Goal: Information Seeking & Learning: Check status

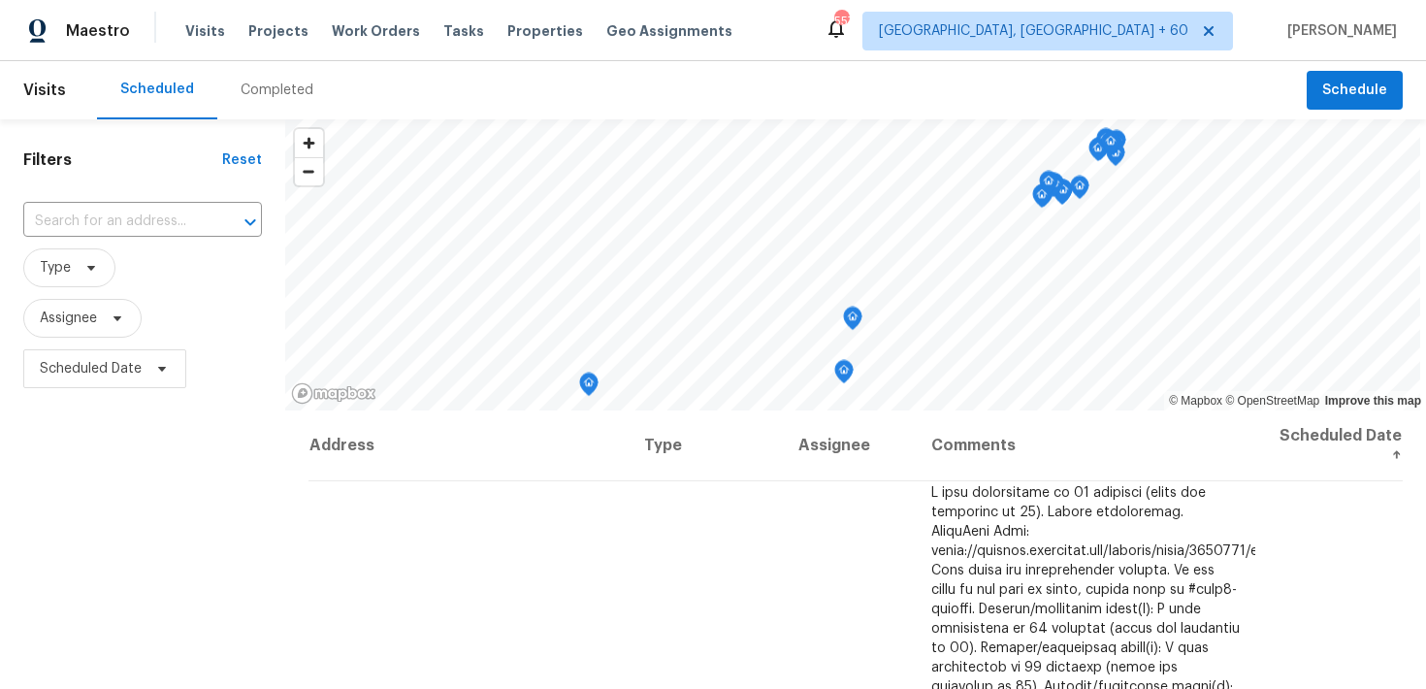
click at [276, 85] on div "Completed" at bounding box center [277, 90] width 73 height 19
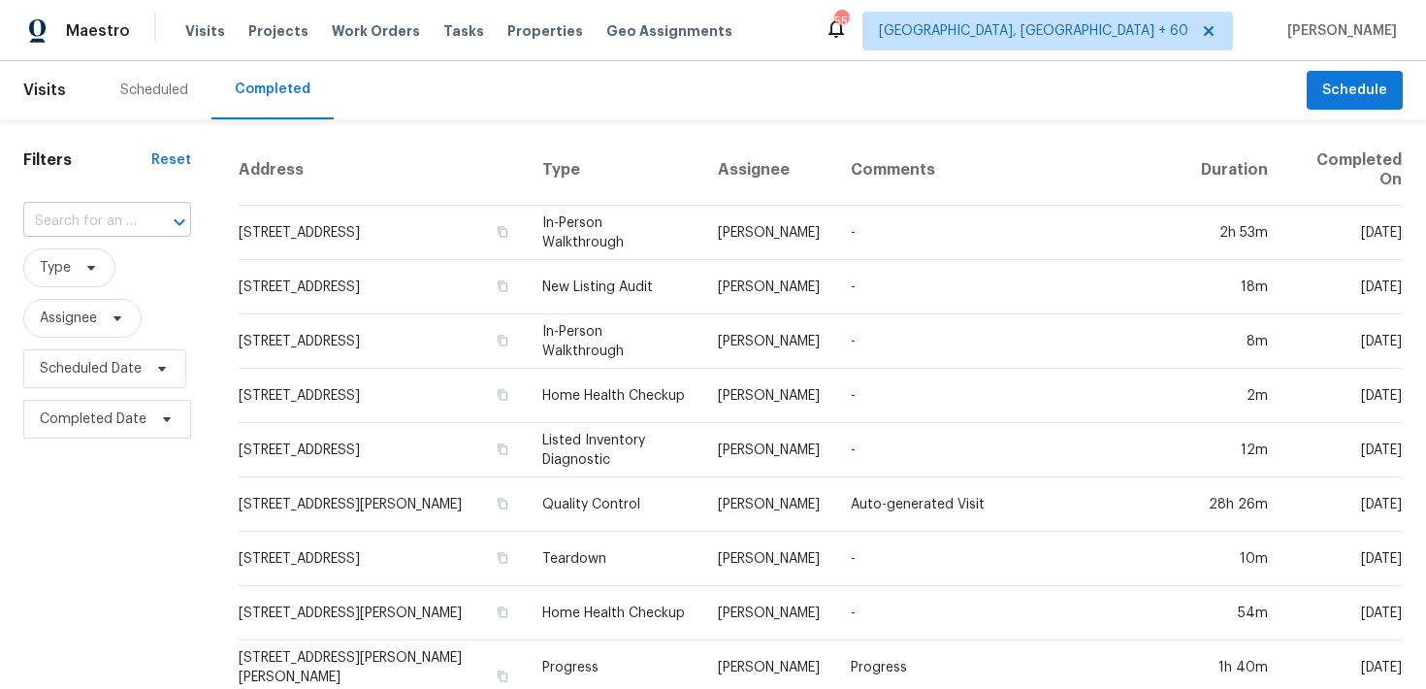
click at [128, 211] on input "text" at bounding box center [79, 222] width 113 height 30
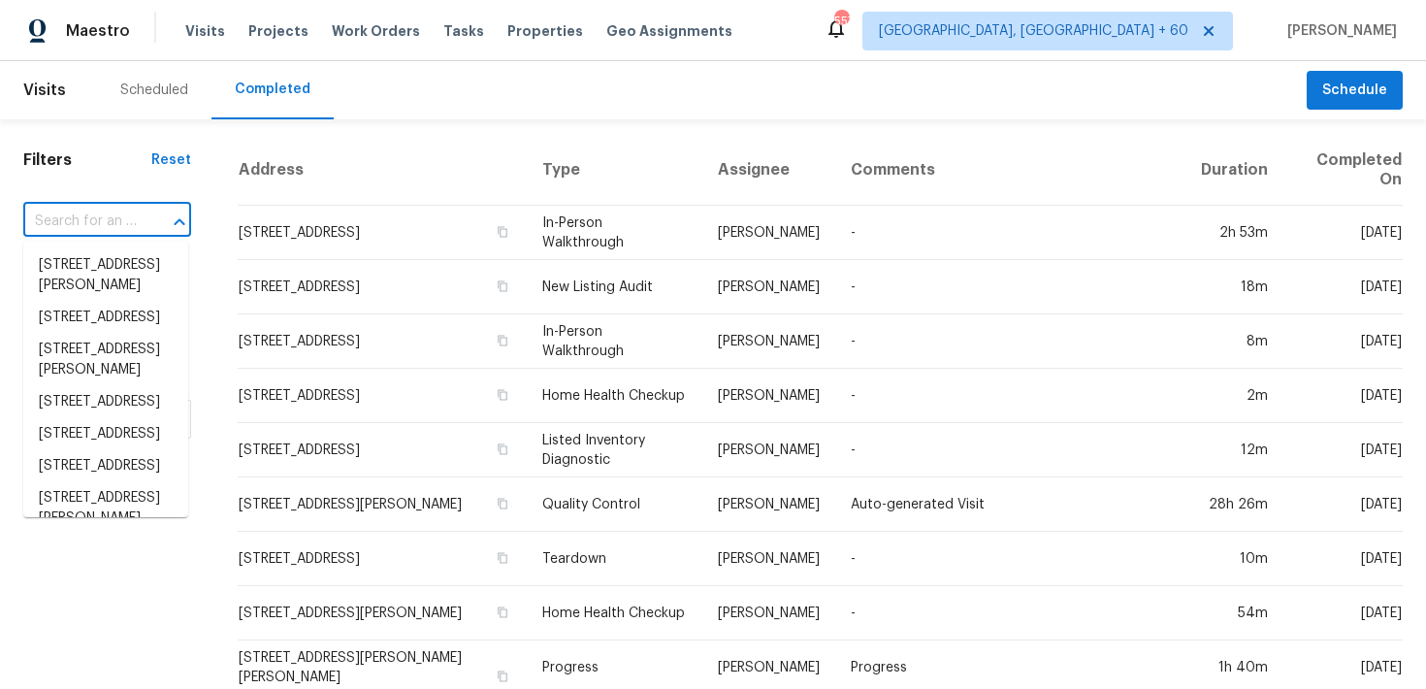
paste input "[STREET_ADDRESS][PERSON_NAME]"
type input "[STREET_ADDRESS][PERSON_NAME]"
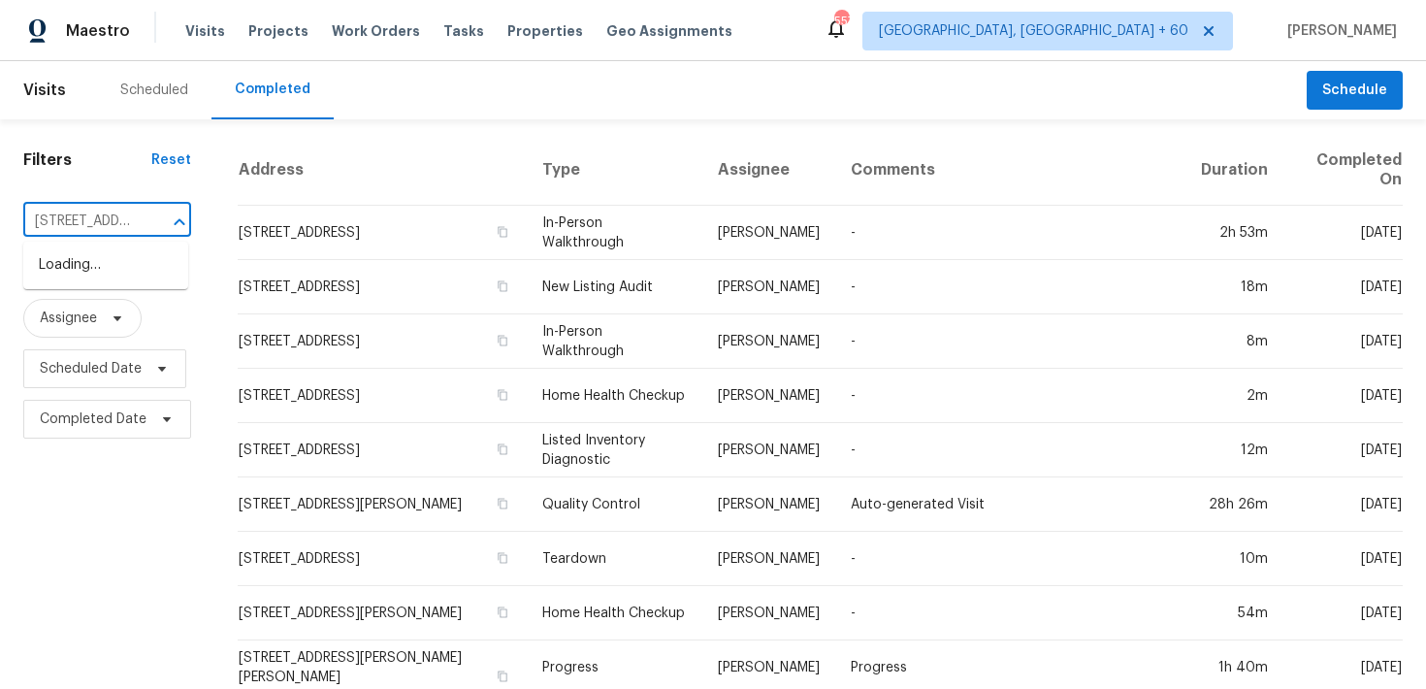
scroll to position [0, 133]
click at [59, 272] on li "[STREET_ADDRESS]" at bounding box center [105, 265] width 165 height 32
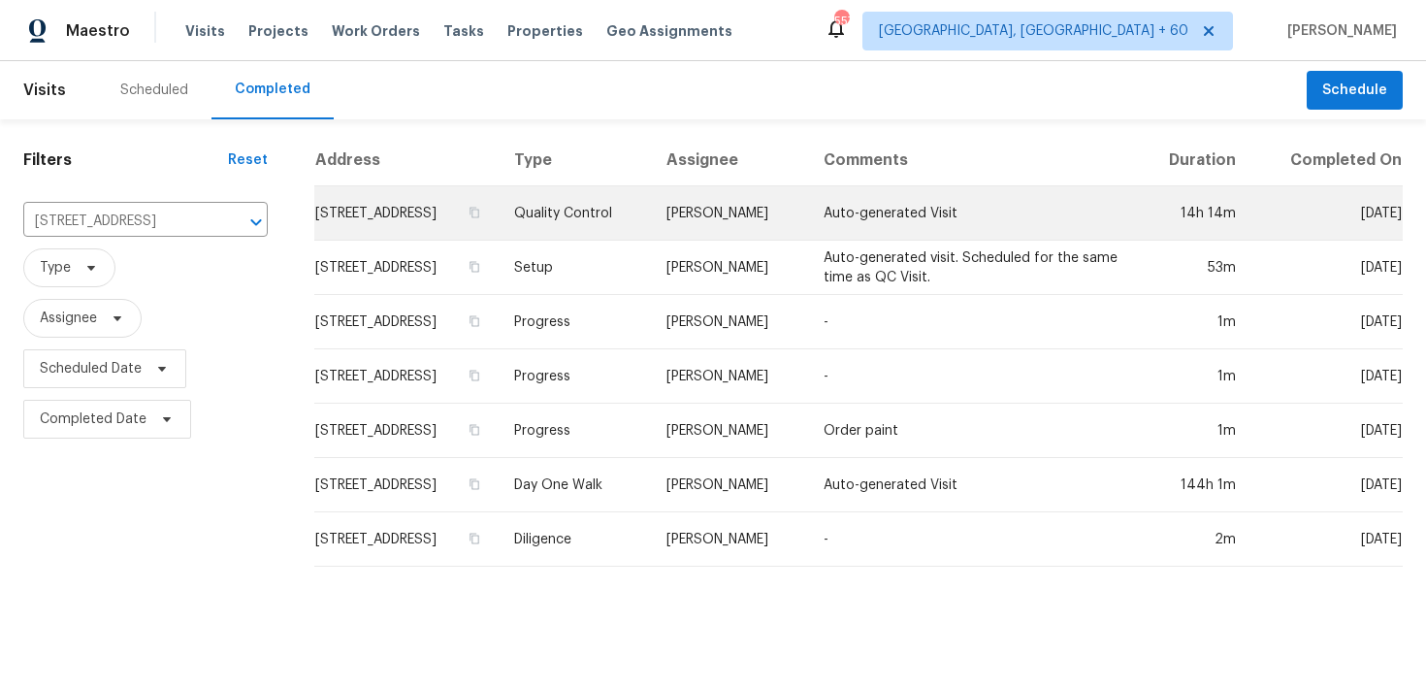
click at [619, 208] on td "Quality Control" at bounding box center [575, 213] width 153 height 54
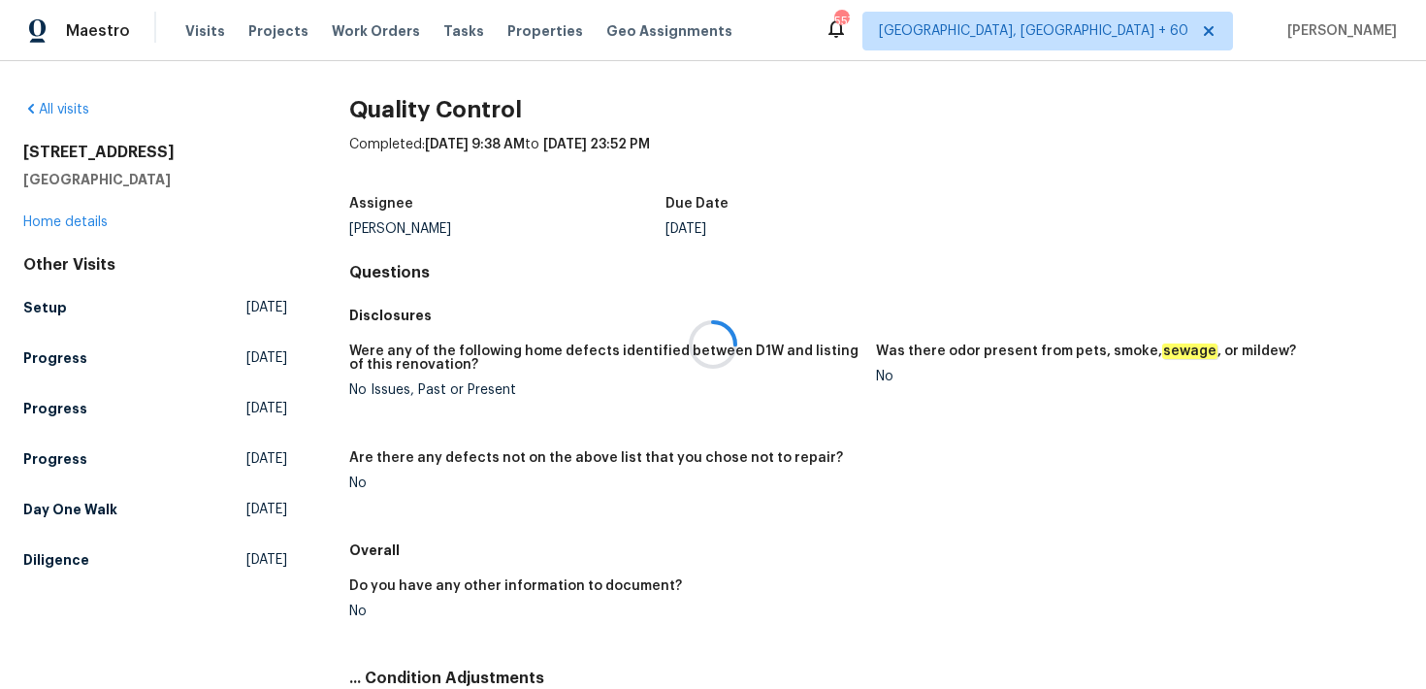
click at [71, 227] on div at bounding box center [713, 344] width 1426 height 689
click at [60, 221] on div at bounding box center [713, 344] width 1426 height 689
click at [48, 221] on div at bounding box center [713, 344] width 1426 height 689
click at [52, 226] on link "Home details" at bounding box center [65, 222] width 84 height 14
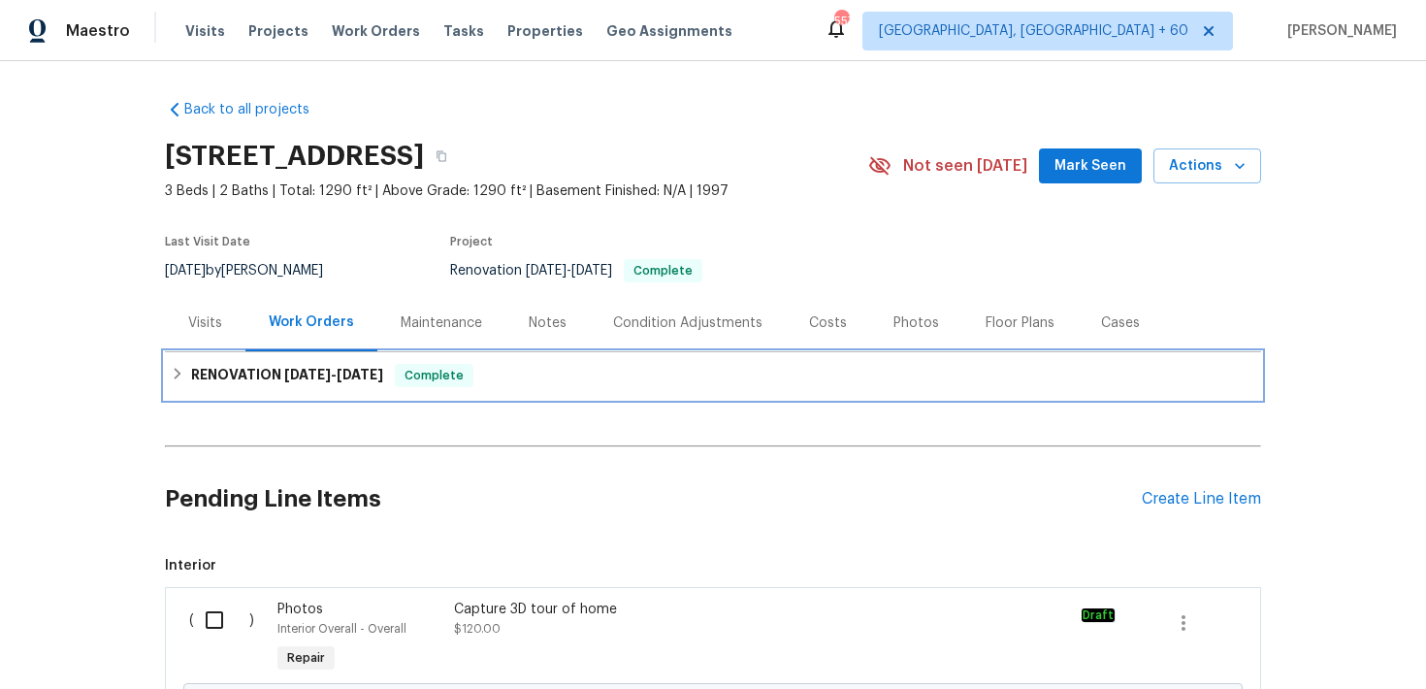
click at [519, 398] on div "RENOVATION [DATE] - [DATE] Complete" at bounding box center [713, 375] width 1096 height 47
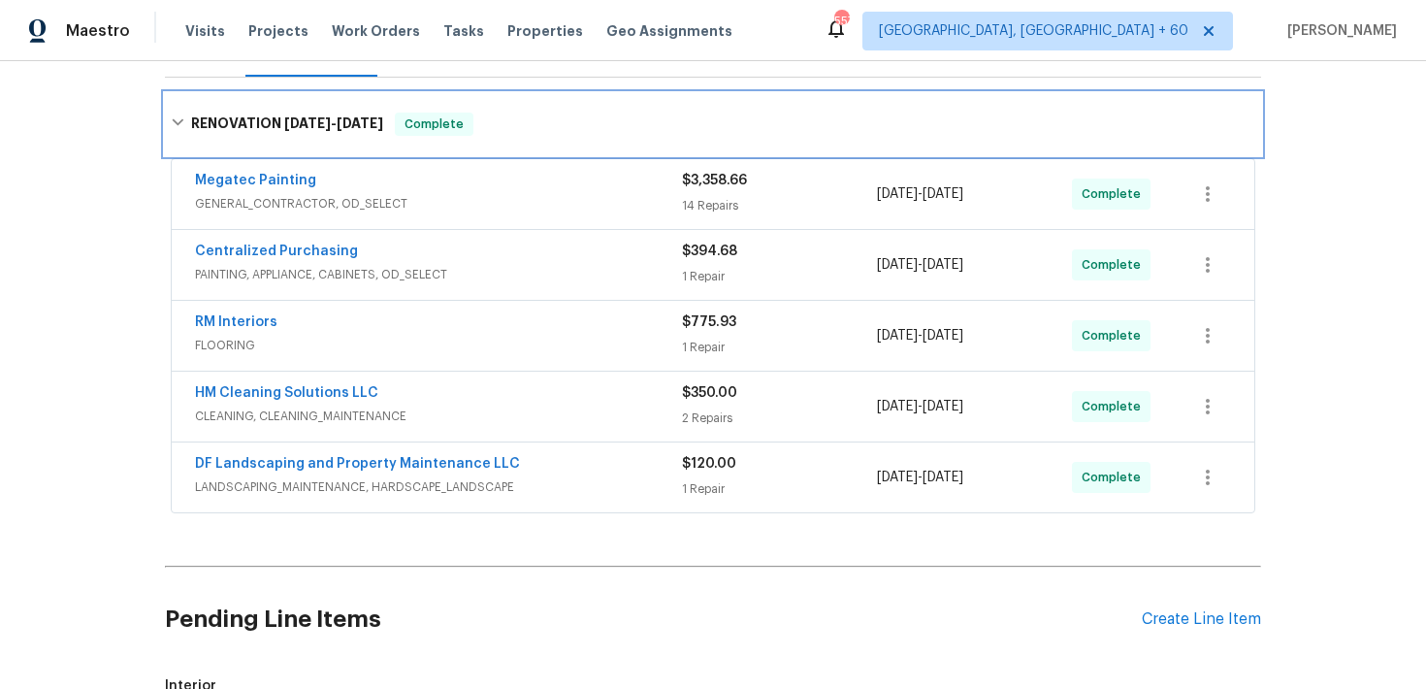
scroll to position [333, 0]
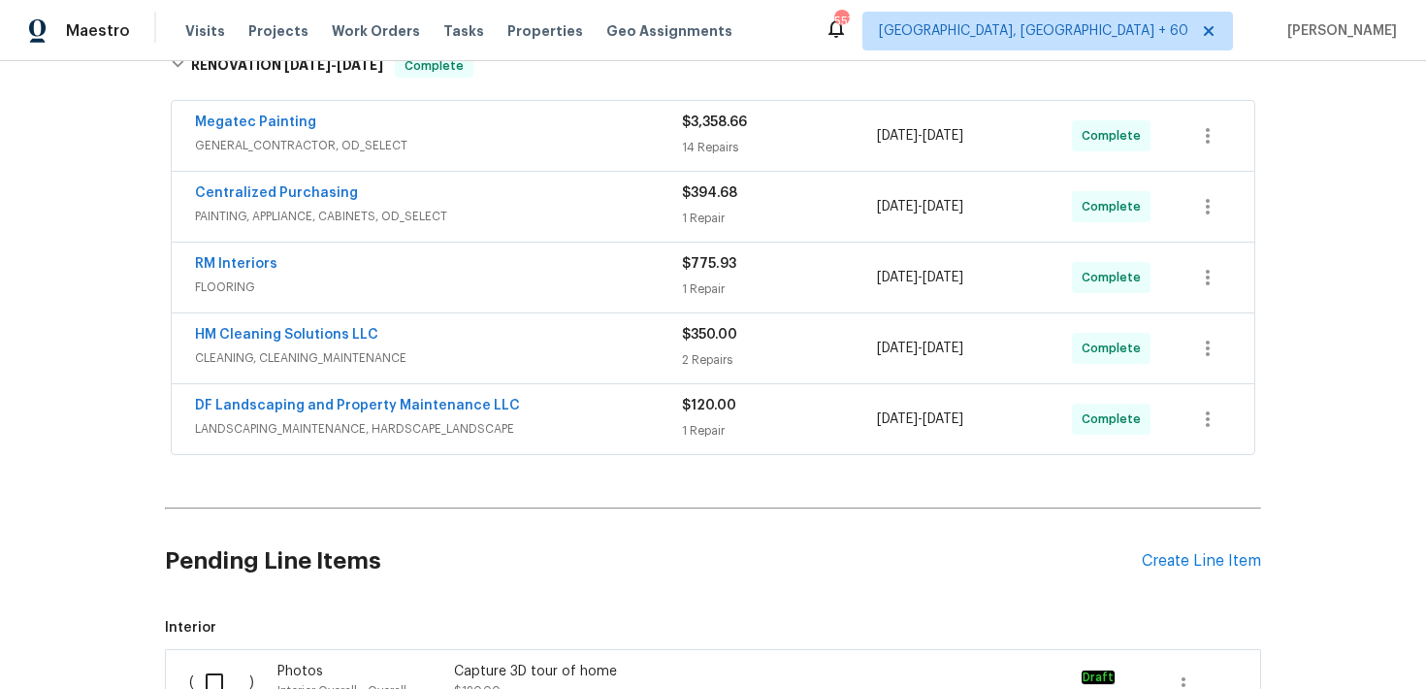
click at [700, 151] on div "14 Repairs" at bounding box center [779, 147] width 195 height 19
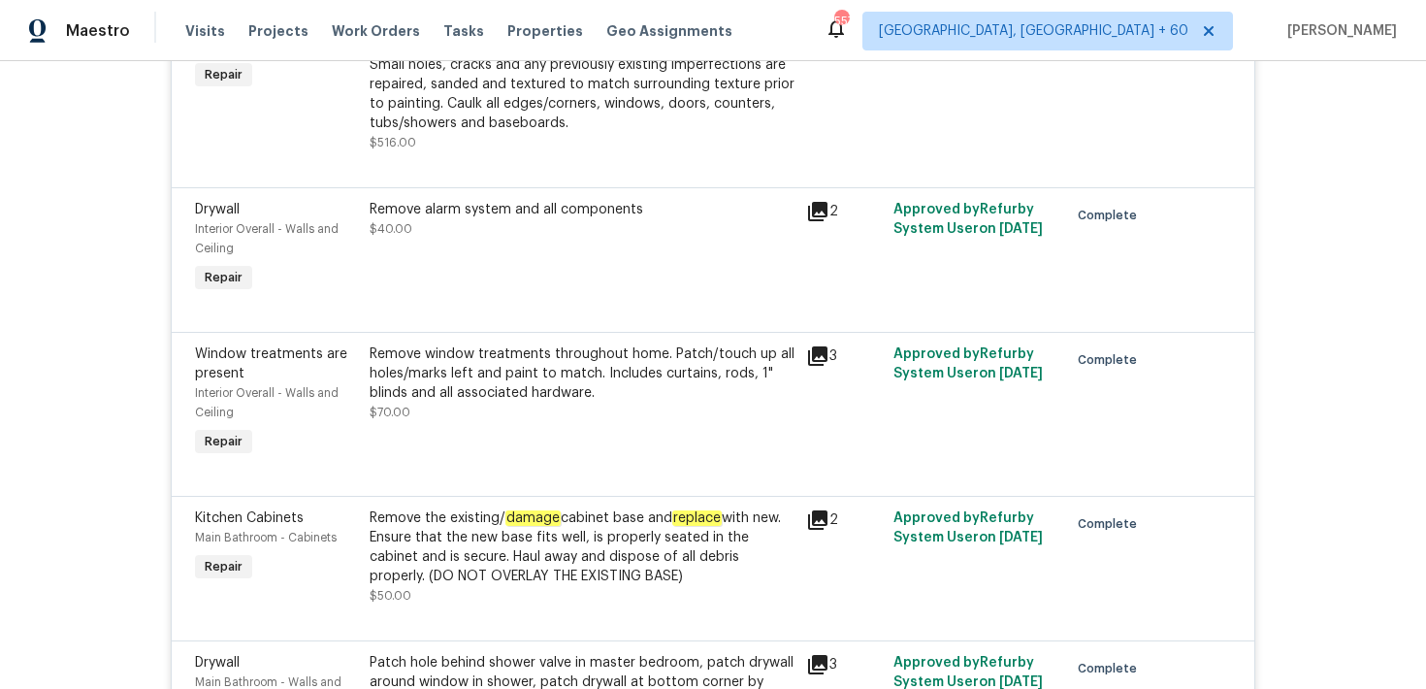
scroll to position [1360, 0]
